Goal: Task Accomplishment & Management: Manage account settings

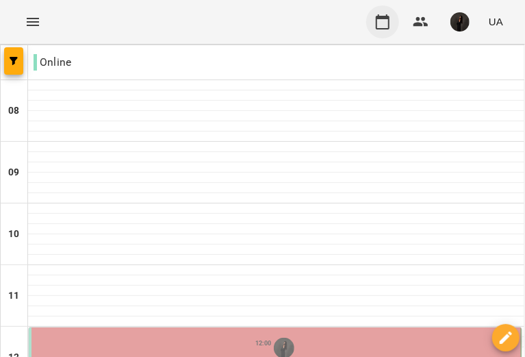
click at [384, 21] on icon "button" at bounding box center [383, 22] width 16 height 16
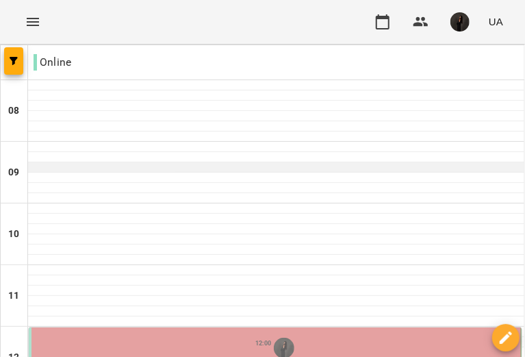
scroll to position [238, 0]
click at [300, 335] on div "12:00" at bounding box center [276, 348] width 484 height 26
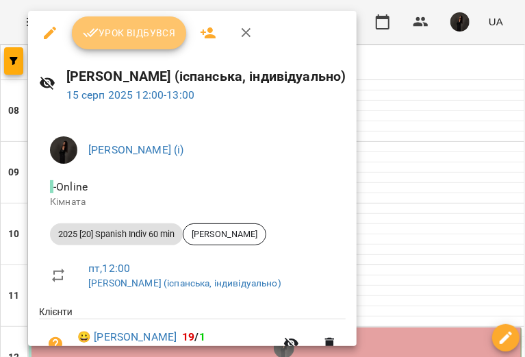
click at [137, 36] on span "Урок відбувся" at bounding box center [129, 33] width 93 height 16
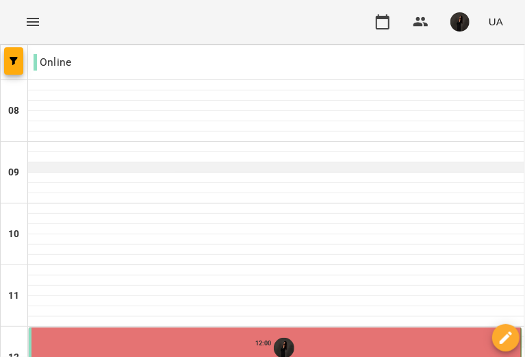
scroll to position [230, 0]
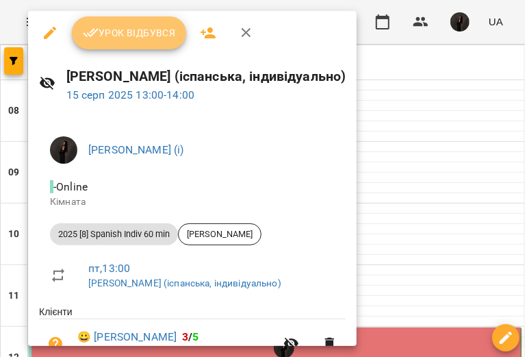
click at [118, 28] on span "Урок відбувся" at bounding box center [129, 33] width 93 height 16
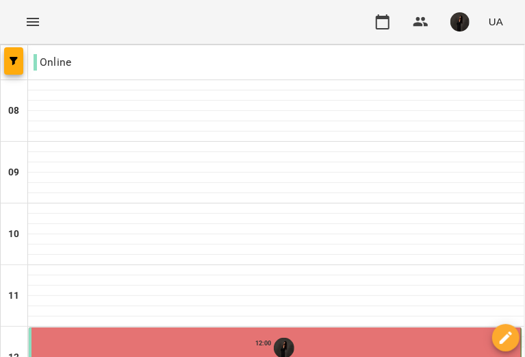
scroll to position [255, 0]
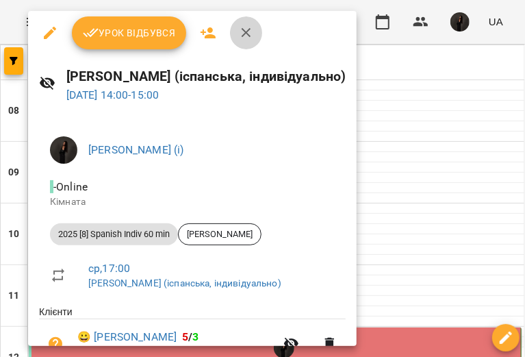
click at [240, 28] on icon "button" at bounding box center [246, 33] width 16 height 16
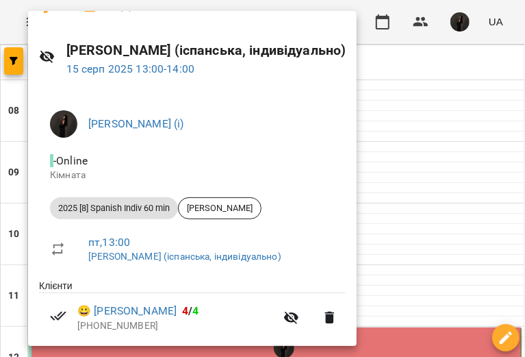
scroll to position [0, 0]
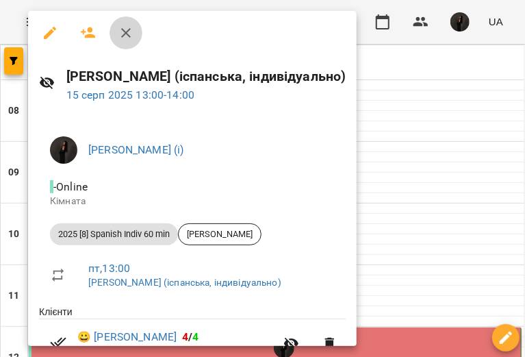
click at [126, 23] on button "button" at bounding box center [126, 32] width 33 height 33
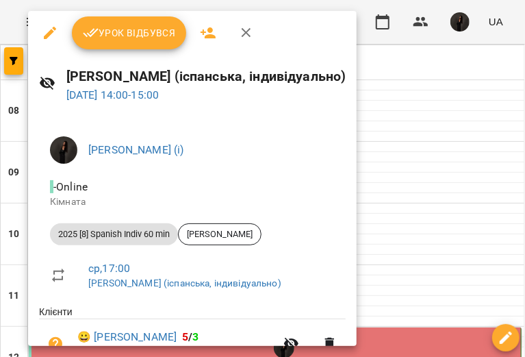
click at [128, 34] on span "Урок відбувся" at bounding box center [129, 33] width 93 height 16
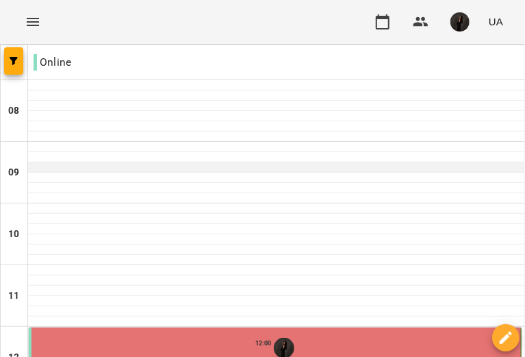
scroll to position [242, 0]
